Goal: Communication & Community: Answer question/provide support

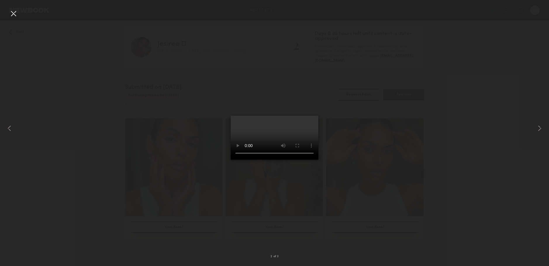
click at [255, 11] on div at bounding box center [274, 128] width 549 height 238
click at [13, 15] on div at bounding box center [13, 13] width 9 height 9
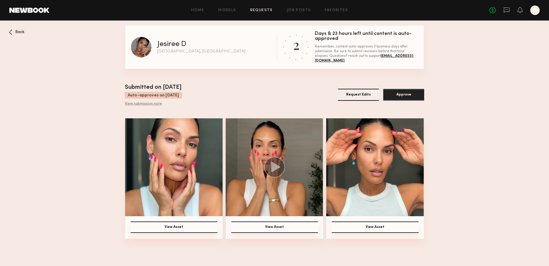
click at [503, 9] on div "No fees up to $5,000 A" at bounding box center [515, 10] width 50 height 9
click at [506, 10] on icon at bounding box center [507, 9] width 2 height 1
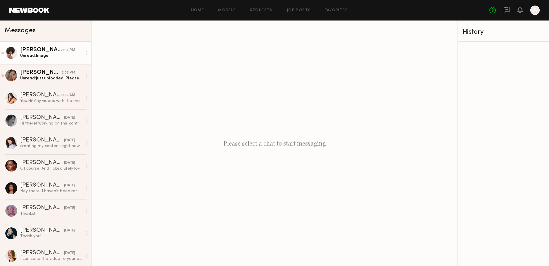
click at [55, 53] on div "Unread: Image" at bounding box center [51, 56] width 62 height 6
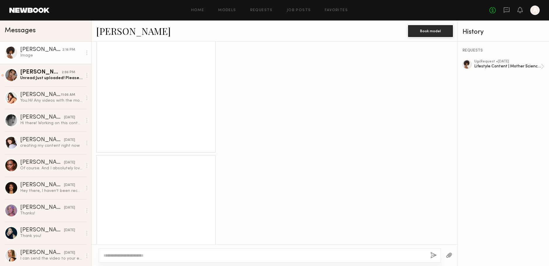
scroll to position [931, 0]
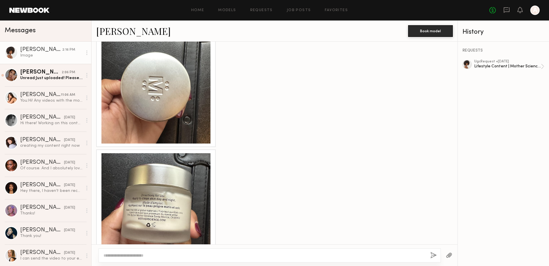
click at [222, 254] on textarea at bounding box center [265, 255] width 322 height 6
type textarea "*******"
click at [435, 253] on button "button" at bounding box center [434, 255] width 6 height 7
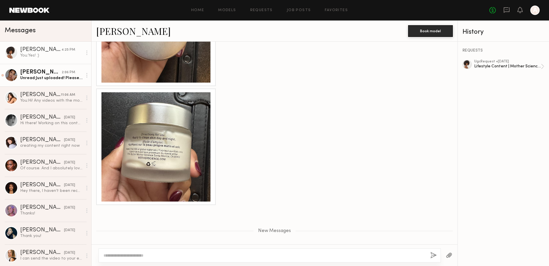
click at [51, 77] on div "Unread: Just uploaded! Please let me know if you would like any revisions" at bounding box center [51, 78] width 62 height 6
